Goal: Task Accomplishment & Management: Complete application form

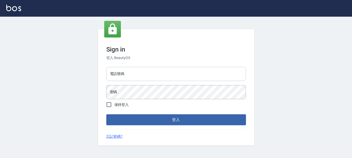
click at [167, 74] on input "電話號碼" at bounding box center [176, 74] width 140 height 14
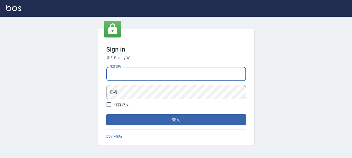
type input "0989239739"
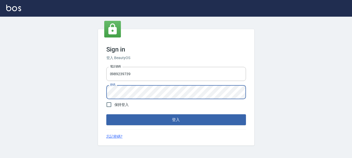
click at [106, 114] on button "登入" at bounding box center [176, 119] width 140 height 11
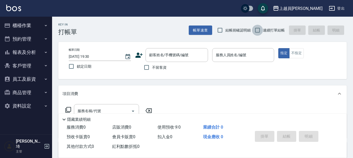
click at [256, 28] on input "連續打單結帳" at bounding box center [257, 30] width 11 height 11
checkbox input "true"
click at [153, 69] on span "不留客資" at bounding box center [159, 67] width 15 height 5
click at [152, 69] on input "不留客資" at bounding box center [146, 67] width 11 height 11
checkbox input "true"
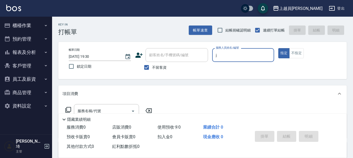
type input "[PERSON_NAME]"
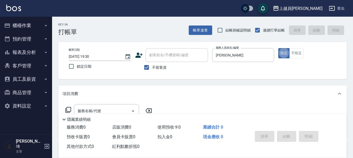
type button "true"
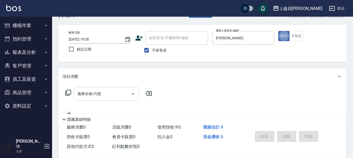
scroll to position [26, 0]
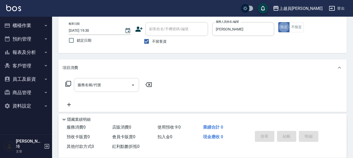
click at [102, 82] on input "服務名稱/代號" at bounding box center [102, 84] width 53 height 9
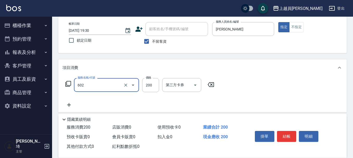
type input "一般洗髮(602)"
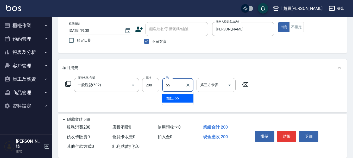
type input "妞妞-55"
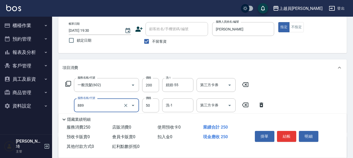
type input "精油(889)"
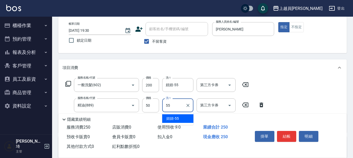
type input "妞妞-55"
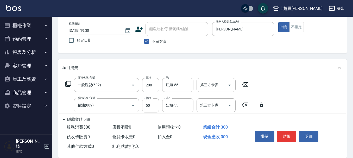
type input "瞬間保養(415)"
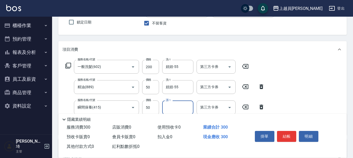
scroll to position [78, 0]
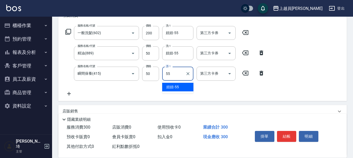
type input "妞妞-55"
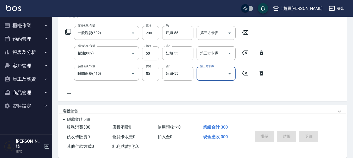
type input "[DATE] 19:31"
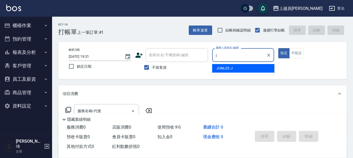
type input "[PERSON_NAME]"
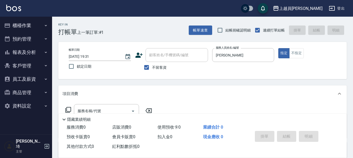
click at [304, 54] on div "指定 不指定" at bounding box center [309, 53] width 62 height 10
click at [300, 54] on button "不指定" at bounding box center [296, 53] width 15 height 10
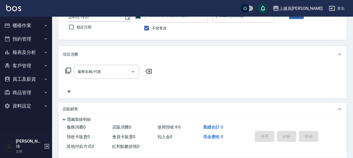
scroll to position [78, 0]
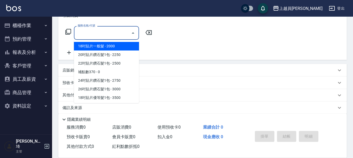
drag, startPoint x: 122, startPoint y: 31, endPoint x: 217, endPoint y: 38, distance: 95.4
click at [122, 31] on input "服務名稱/代號" at bounding box center [102, 32] width 53 height 9
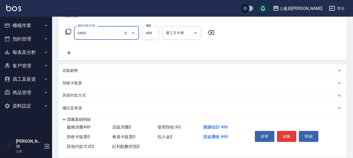
type input "去角質洗髮(0499)"
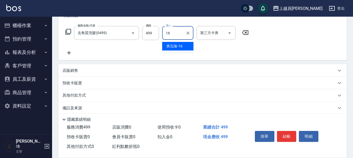
type input "[PERSON_NAME]-16"
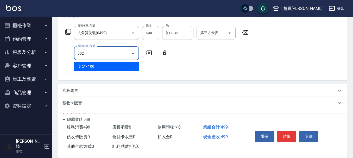
type input "剪髮(302)"
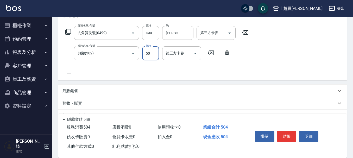
type input "50"
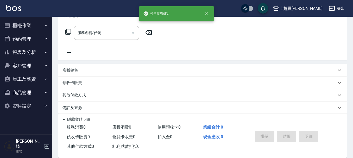
scroll to position [0, 0]
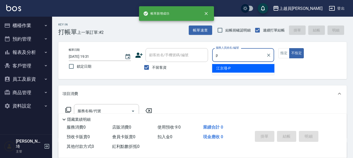
type input "[PERSON_NAME]-P"
type button "false"
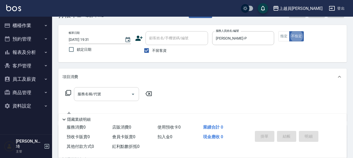
scroll to position [26, 0]
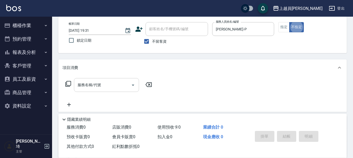
drag, startPoint x: 113, startPoint y: 85, endPoint x: 143, endPoint y: 74, distance: 32.6
click at [113, 85] on input "服務名稱/代號" at bounding box center [102, 84] width 53 height 9
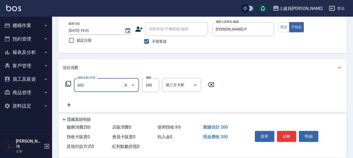
type input "一般洗髮(602)"
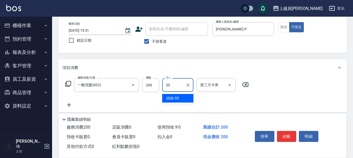
type input "妞妞-55"
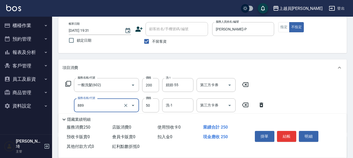
type input "精油(889)"
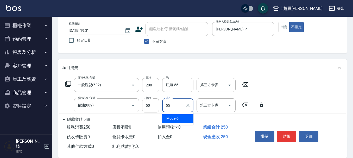
type input "妞妞-55"
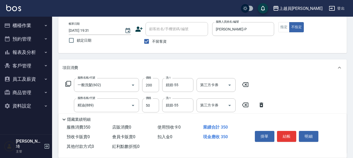
type input "剪髮(302)"
type input "130"
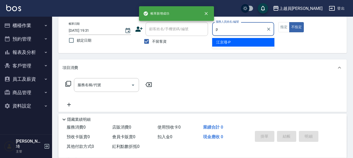
type input "[PERSON_NAME]-P"
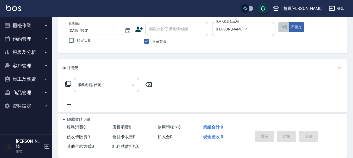
click at [285, 29] on button "指定" at bounding box center [283, 27] width 11 height 10
drag, startPoint x: 117, startPoint y: 91, endPoint x: 217, endPoint y: 59, distance: 105.0
click at [116, 91] on div "服務名稱/代號" at bounding box center [106, 85] width 65 height 14
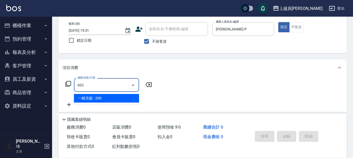
type input "一般洗髮(602)"
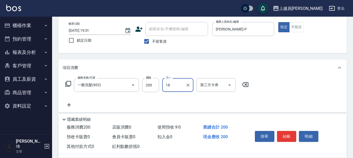
type input "[PERSON_NAME]-18"
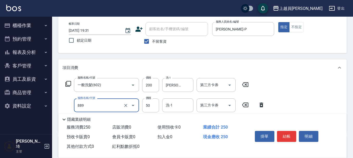
type input "精油(889)"
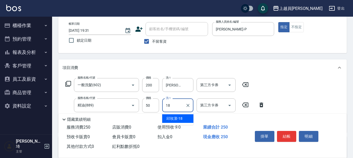
type input "[PERSON_NAME]-18"
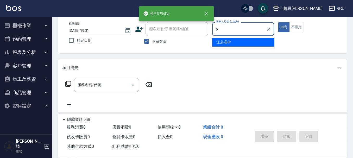
type input "[PERSON_NAME]-P"
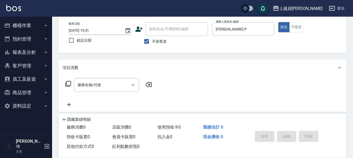
click at [302, 21] on div "帳單日期 [DATE] 19:31 鎖定日期 顧客姓名/手機號碼/編號 顧客姓名/手機號碼/編號 不留客資 服務人員姓名/編號 [PERSON_NAME]-P…" at bounding box center [202, 34] width 289 height 37
click at [301, 26] on button "不指定" at bounding box center [296, 27] width 15 height 10
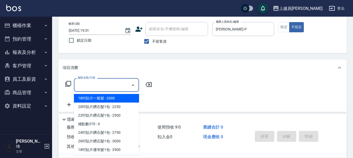
drag, startPoint x: 122, startPoint y: 88, endPoint x: 245, endPoint y: 57, distance: 126.9
click at [122, 88] on input "服務名稱/代號" at bounding box center [102, 84] width 53 height 9
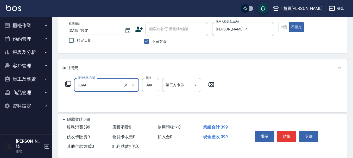
type input "海鹽SPA(0399)"
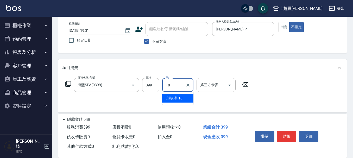
type input "[PERSON_NAME]-18"
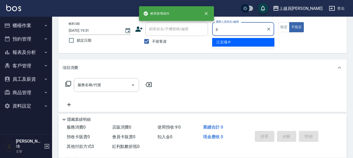
type input "[PERSON_NAME]-P"
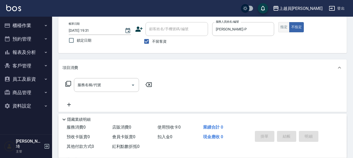
click at [284, 23] on button "指定" at bounding box center [283, 27] width 11 height 10
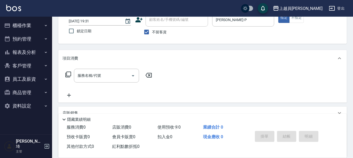
scroll to position [52, 0]
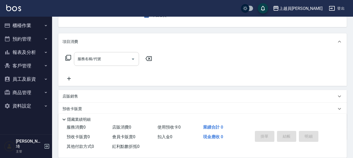
click at [111, 60] on input "服務名稱/代號" at bounding box center [102, 58] width 53 height 9
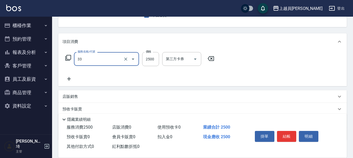
type input "染髮B餐(33)"
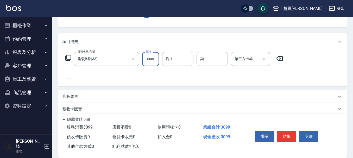
type input "3099"
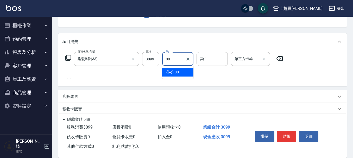
type input "苓苓-00"
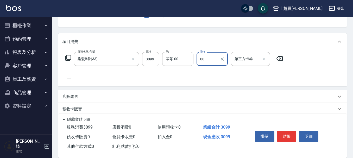
type input "苓苓-00"
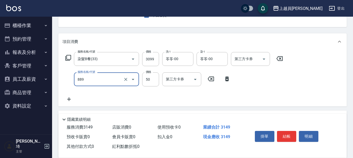
type input "精油(889)"
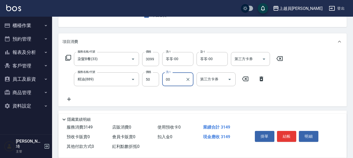
type input "苓苓-00"
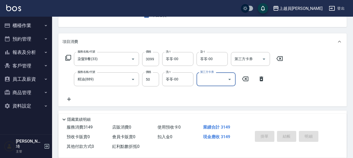
type input "[DATE] 19:32"
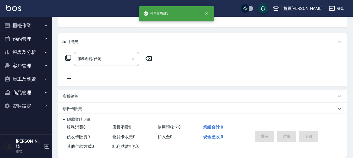
scroll to position [51, 0]
type input "[PERSON_NAME]-P"
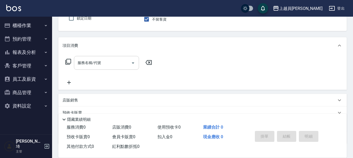
click at [130, 65] on icon "Open" at bounding box center [133, 63] width 6 height 6
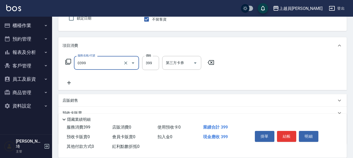
type input "海鹽SPA(0399)"
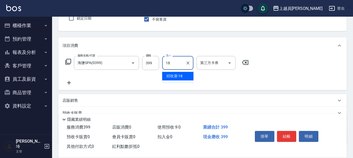
type input "[PERSON_NAME]-18"
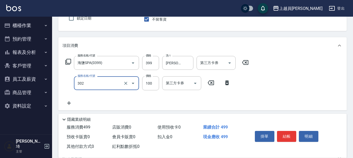
type input "剪髮(302)"
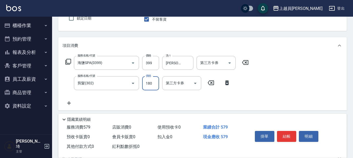
type input "180"
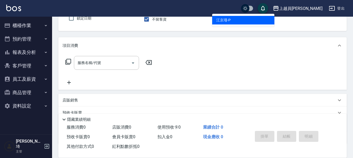
type input "[PERSON_NAME]-P"
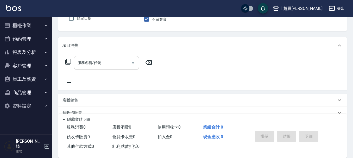
click at [129, 60] on input "服務名稱/代號" at bounding box center [102, 62] width 53 height 9
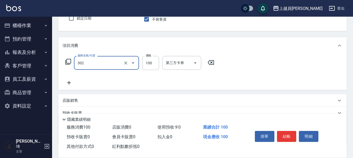
type input "剪髮(302)"
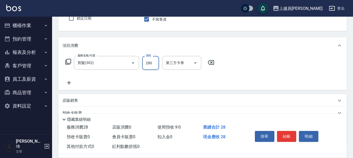
type input "280"
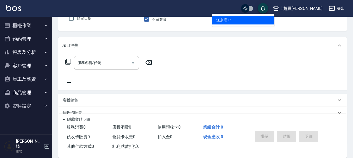
type input "[PERSON_NAME]-P"
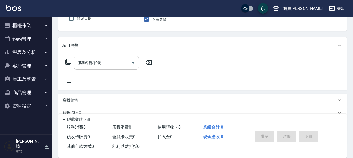
click at [108, 56] on div "服務名稱/代號" at bounding box center [106, 63] width 65 height 14
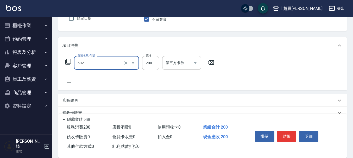
type input "一般洗髮(602)"
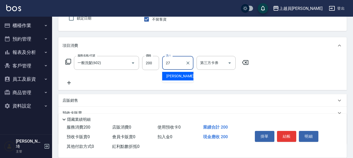
type input "[PERSON_NAME]-27"
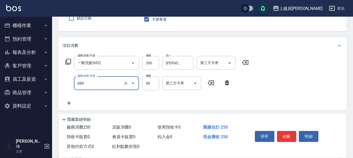
type input "精油(889)"
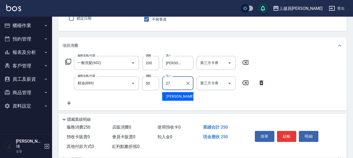
type input "[PERSON_NAME]-27"
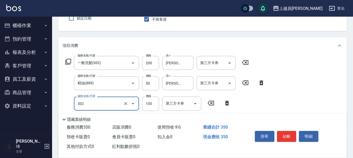
type input "剪髮(302)"
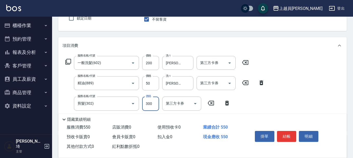
type input "300"
